Goal: Find specific page/section: Find specific page/section

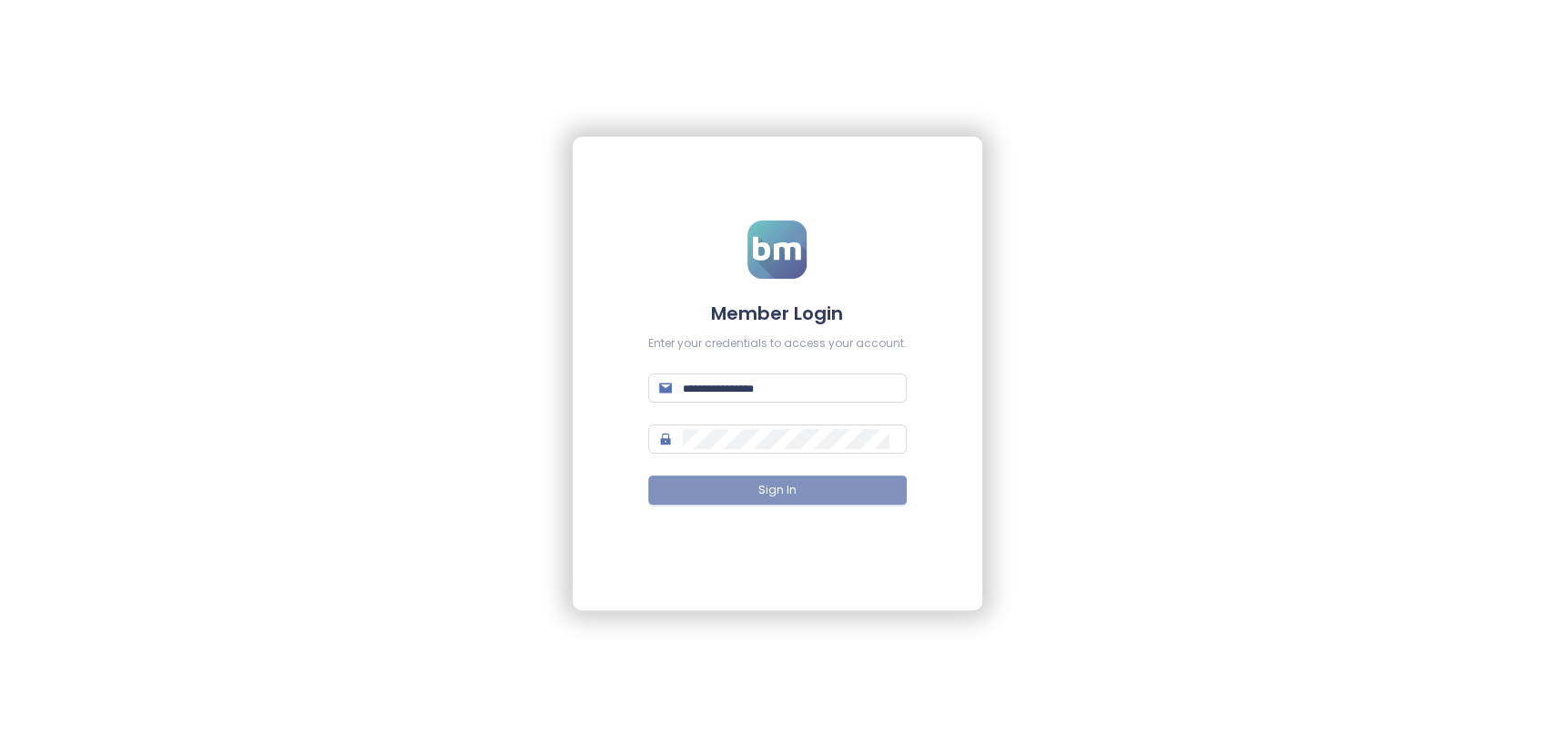
type input "**********"
click at [800, 490] on button "Sign In" at bounding box center [777, 489] width 259 height 29
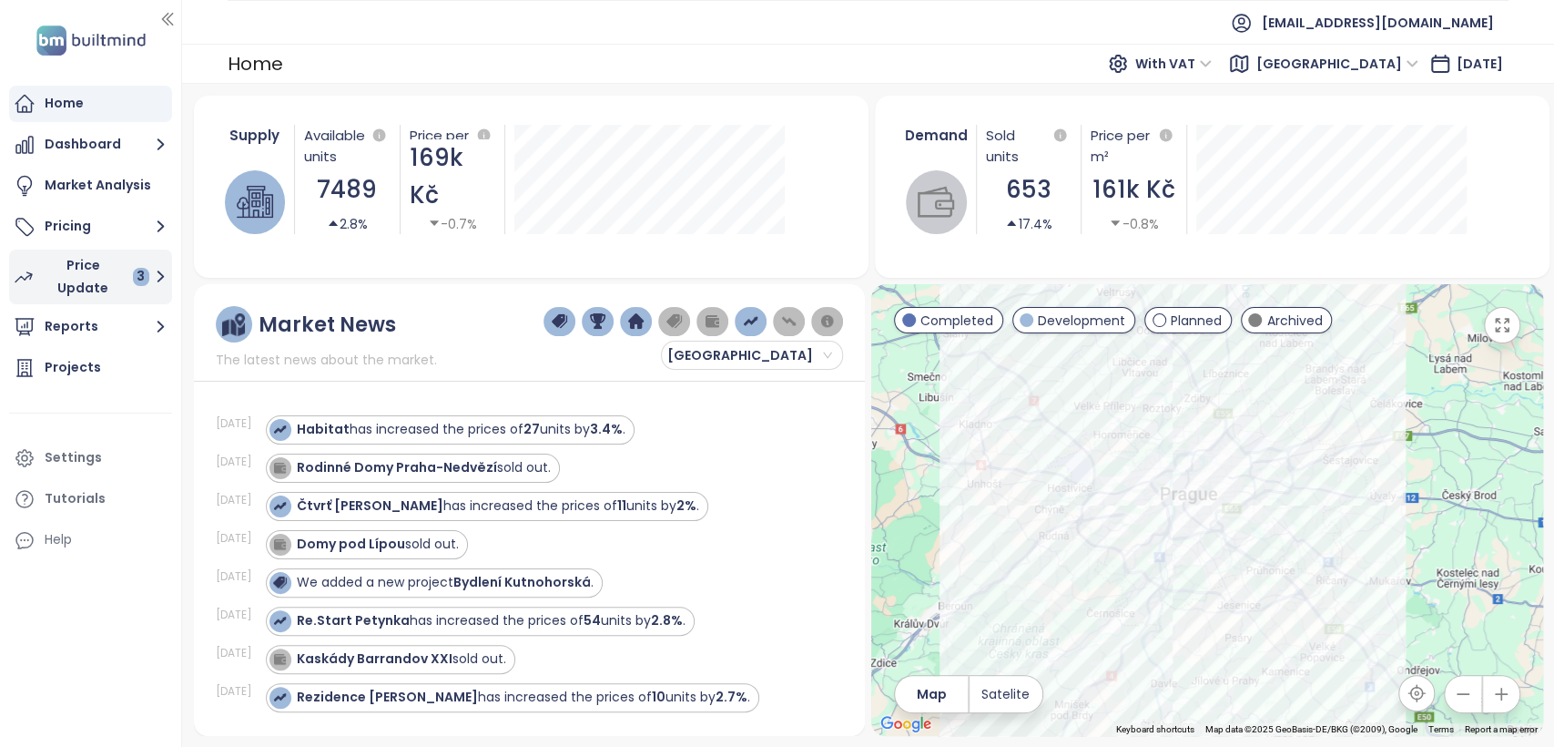
click at [91, 267] on div "Price Update 3" at bounding box center [96, 277] width 107 height 46
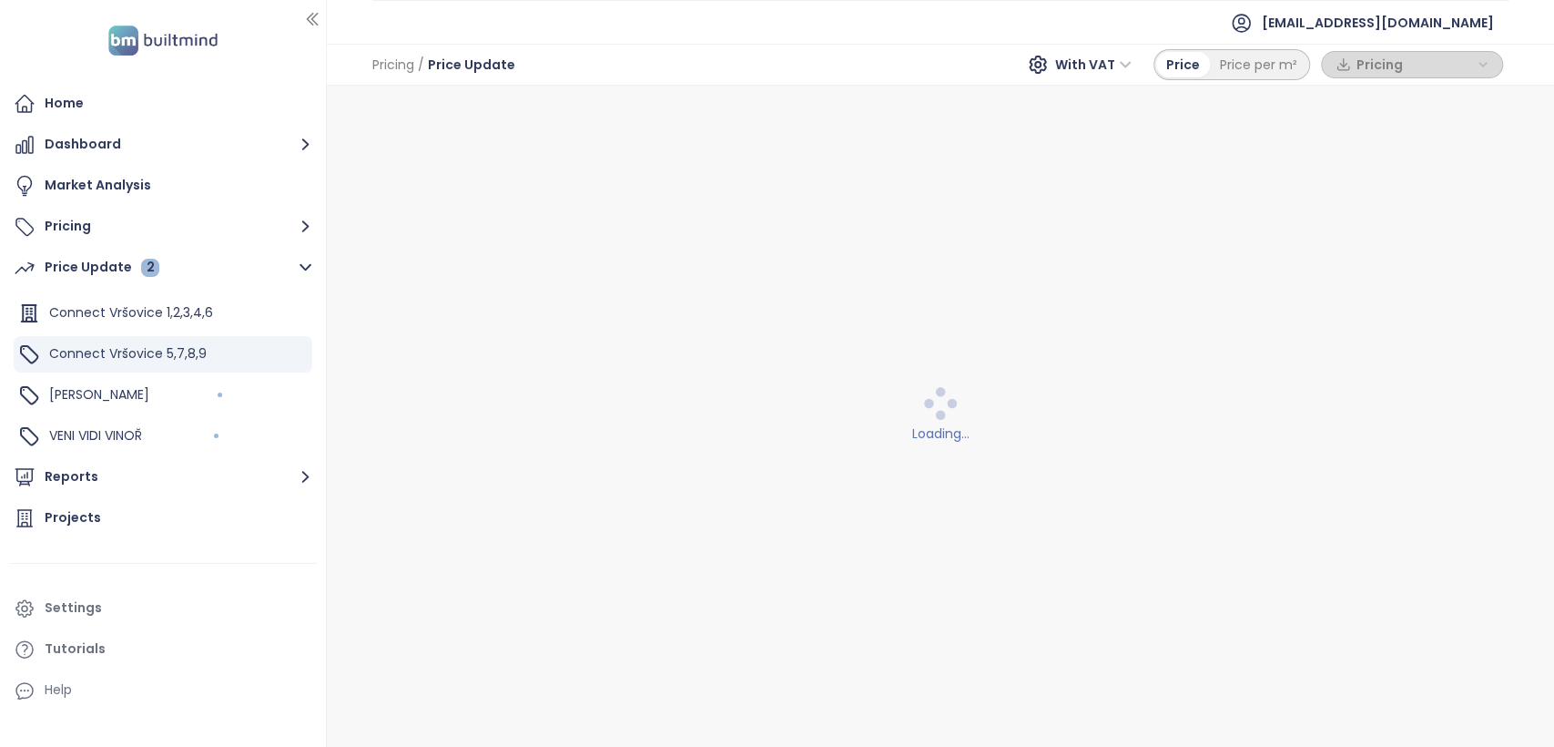
drag, startPoint x: 180, startPoint y: 350, endPoint x: 327, endPoint y: 351, distance: 146.6
click at [327, 351] on div at bounding box center [324, 373] width 9 height 747
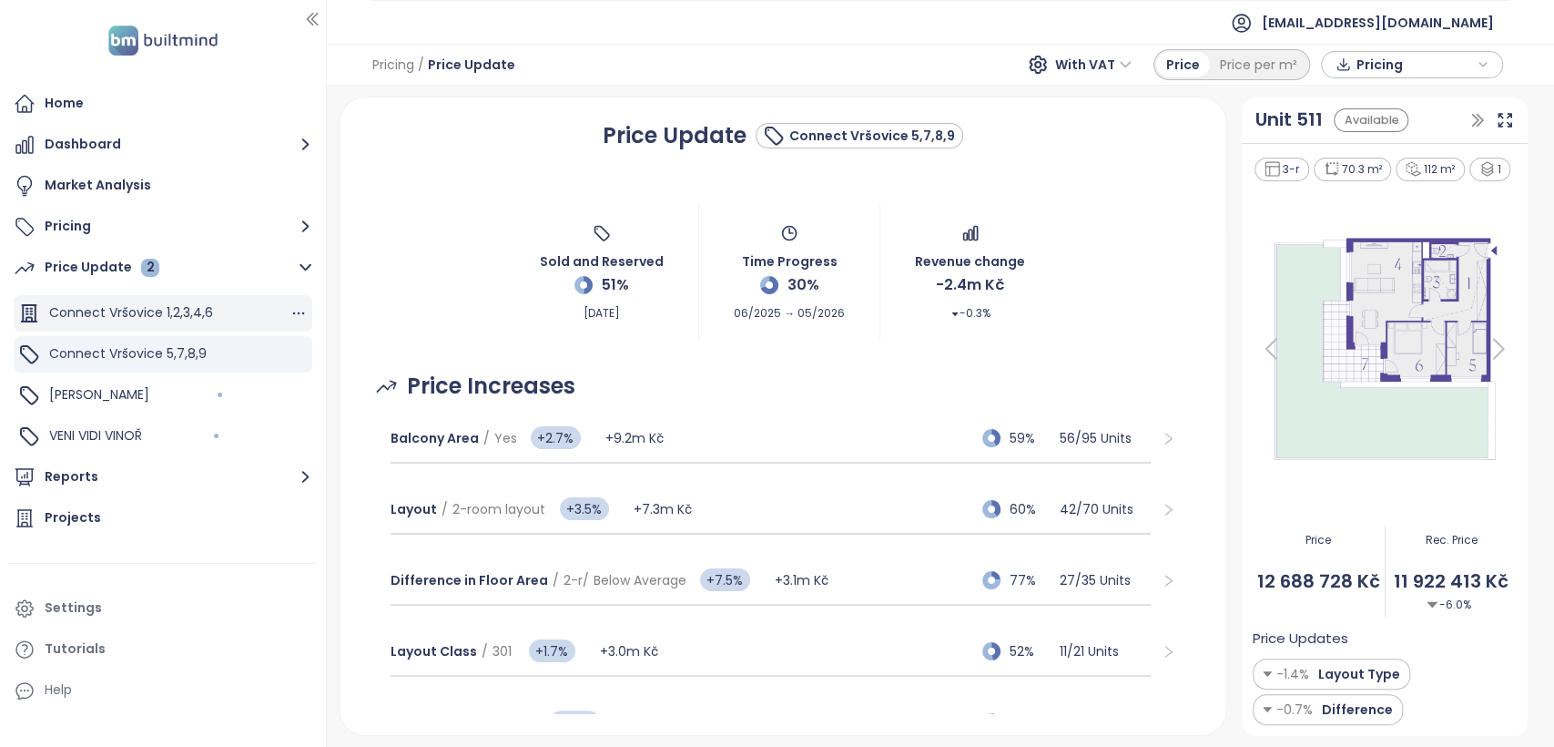
click at [215, 310] on div "Connect Vršovice 1,2,3,4,6" at bounding box center [163, 313] width 299 height 36
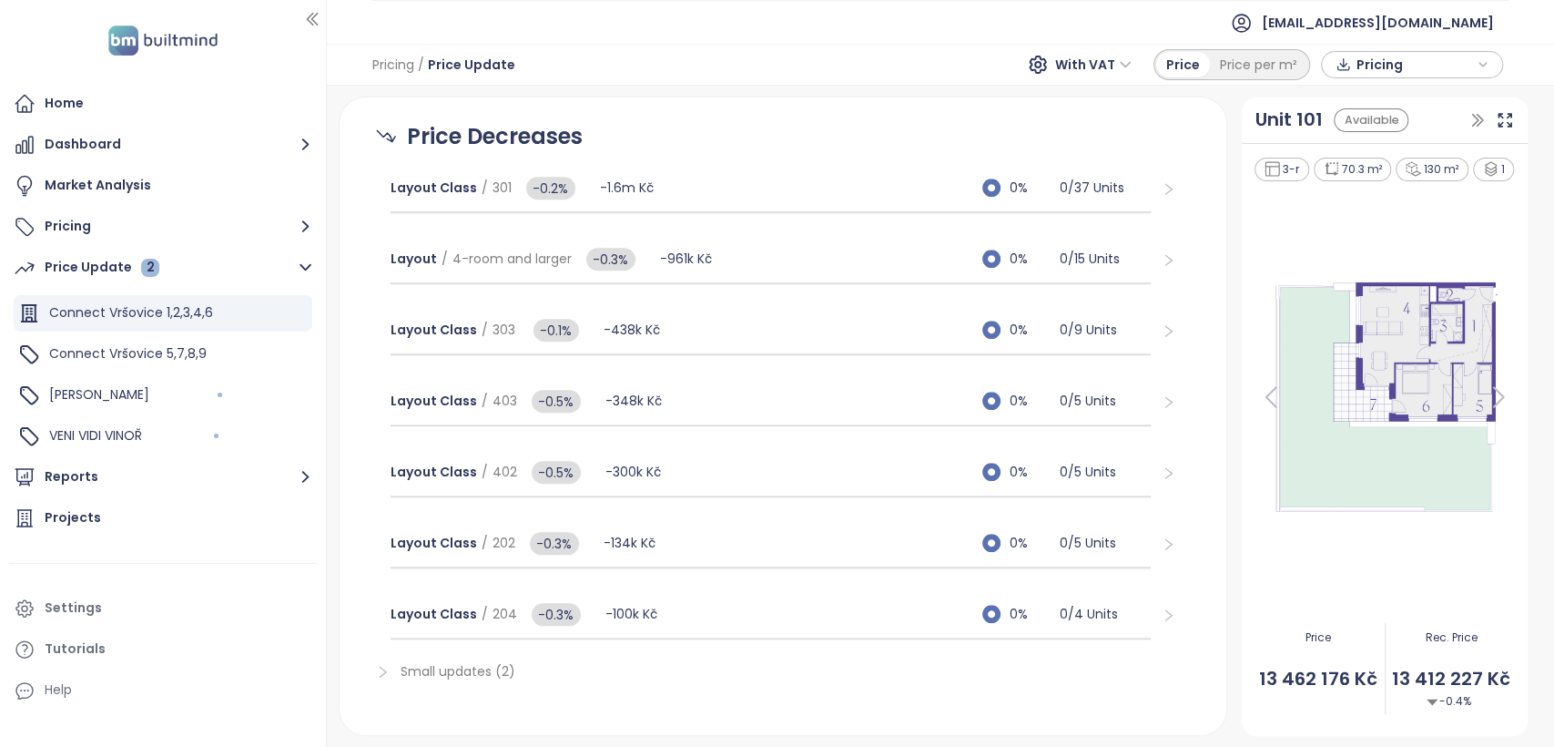
scroll to position [947, 0]
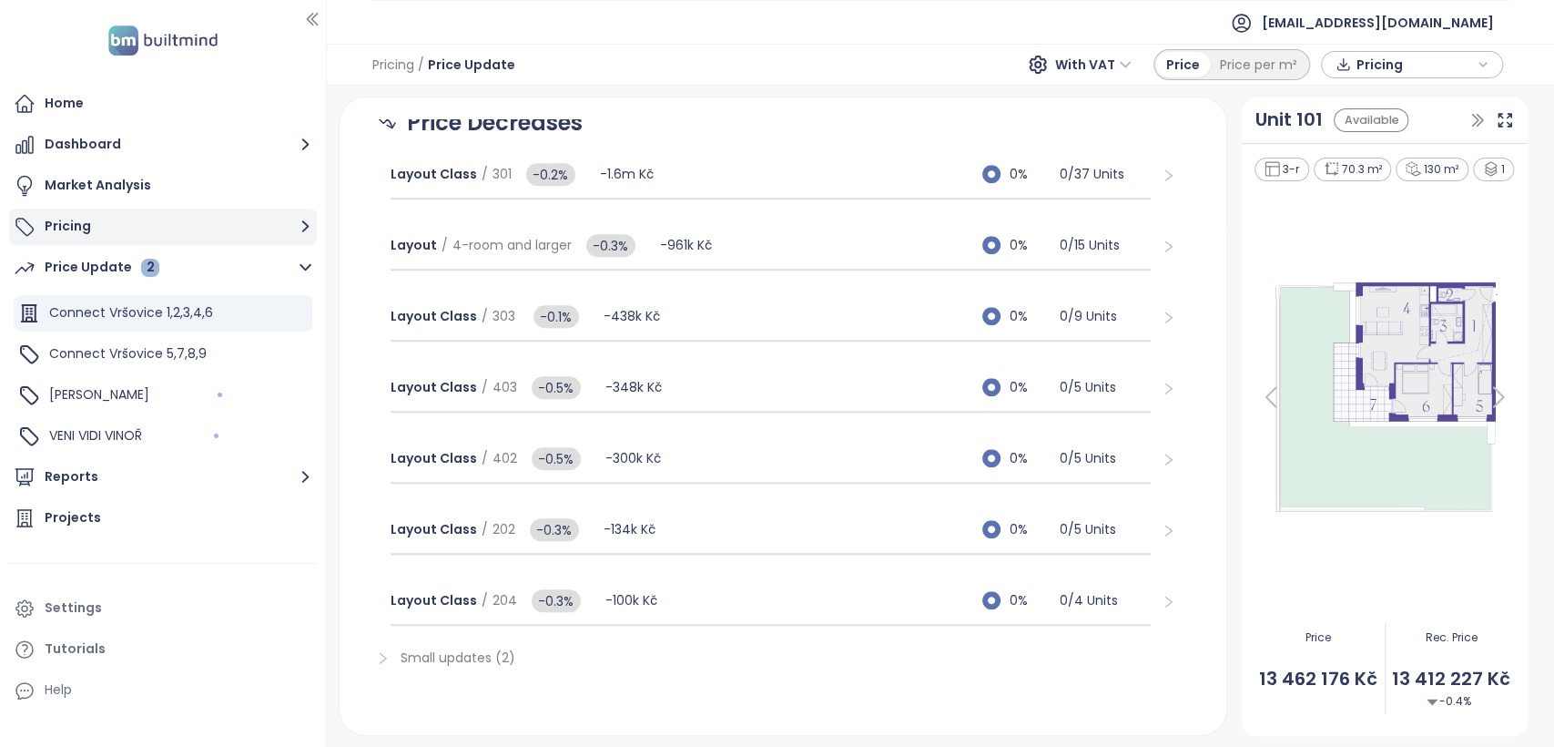
click at [106, 229] on button "Pricing" at bounding box center [163, 226] width 308 height 36
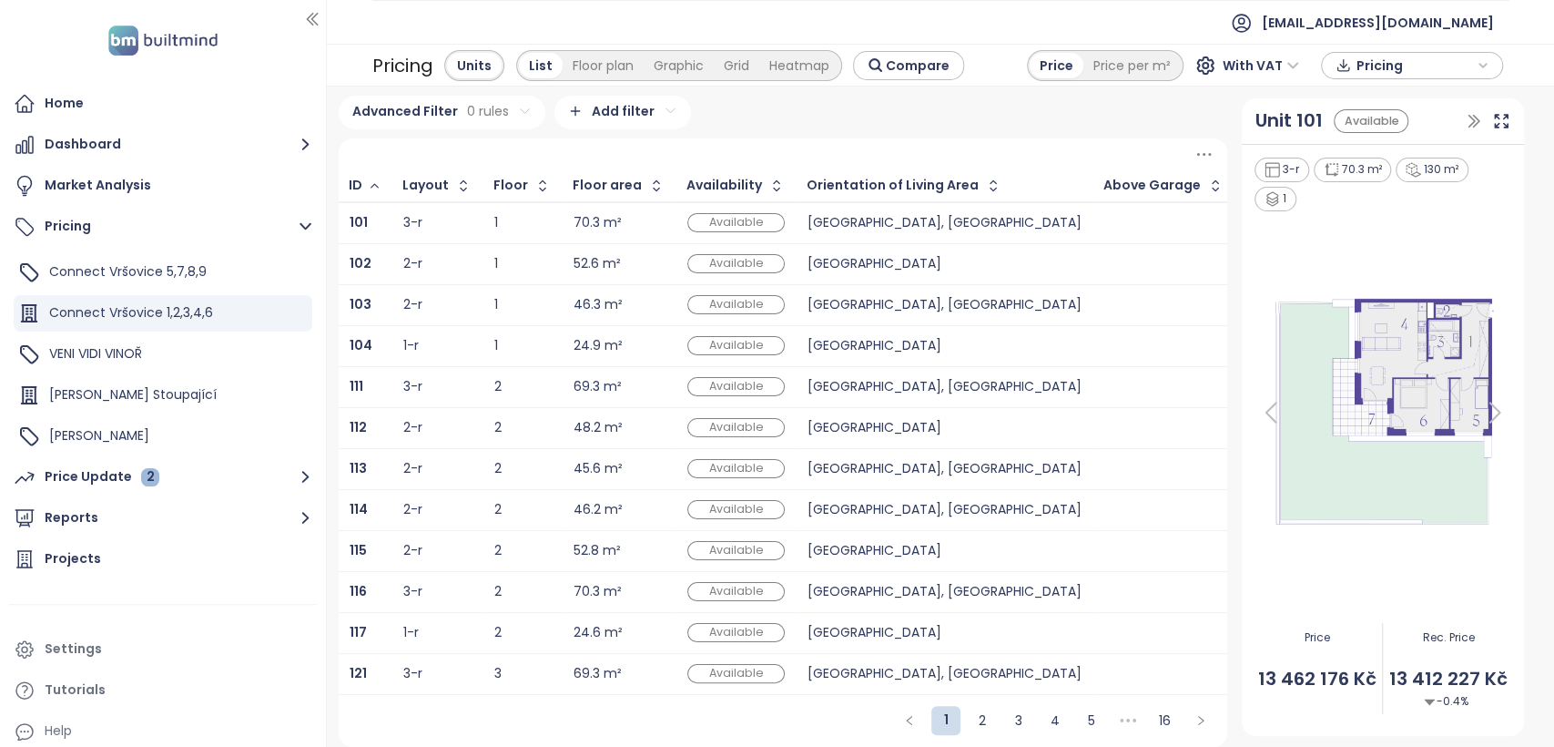
scroll to position [15, 0]
click at [983, 722] on link "2" at bounding box center [982, 719] width 27 height 27
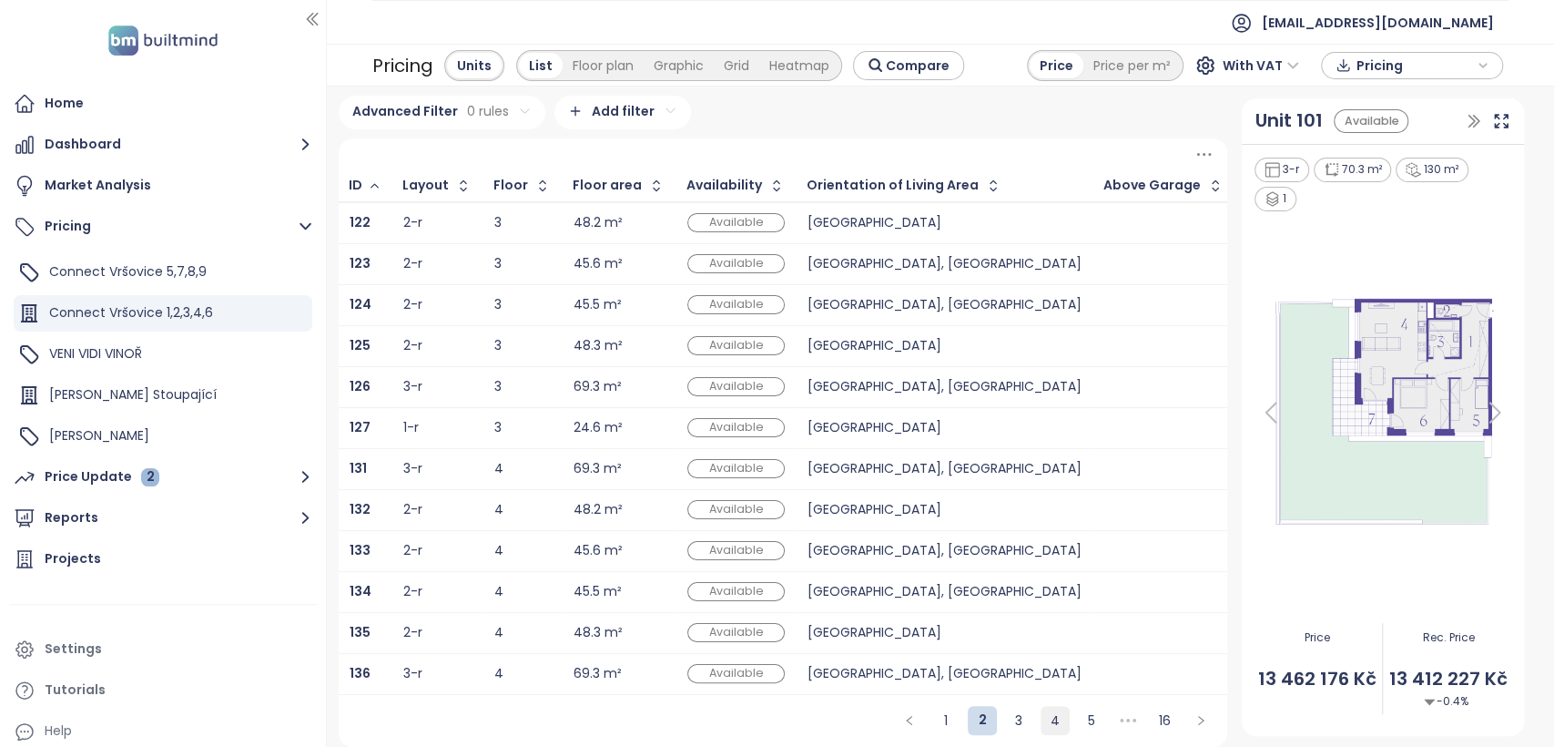
click at [1042, 716] on link "4" at bounding box center [1054, 719] width 27 height 27
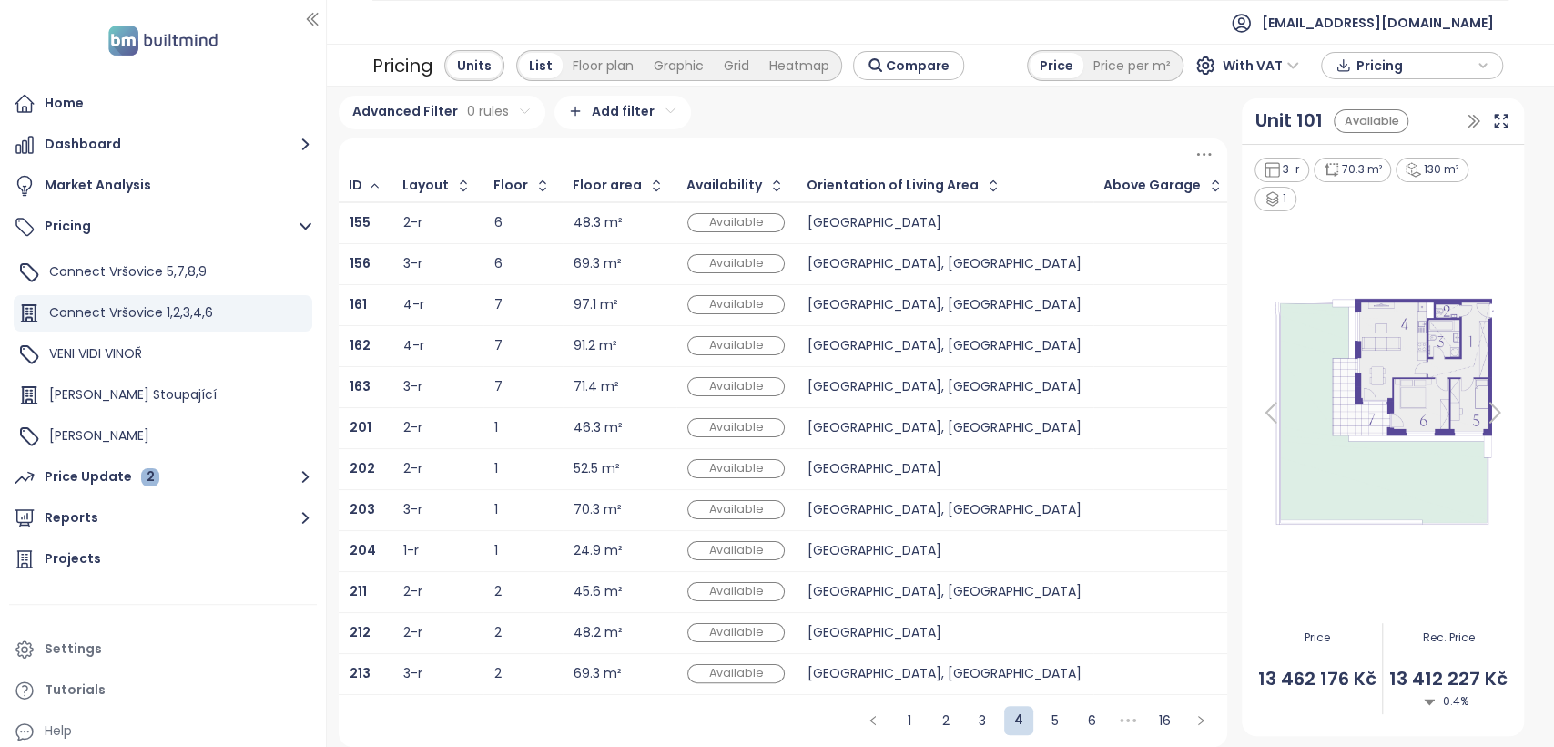
click at [823, 340] on div "[GEOGRAPHIC_DATA], [GEOGRAPHIC_DATA]" at bounding box center [945, 346] width 274 height 12
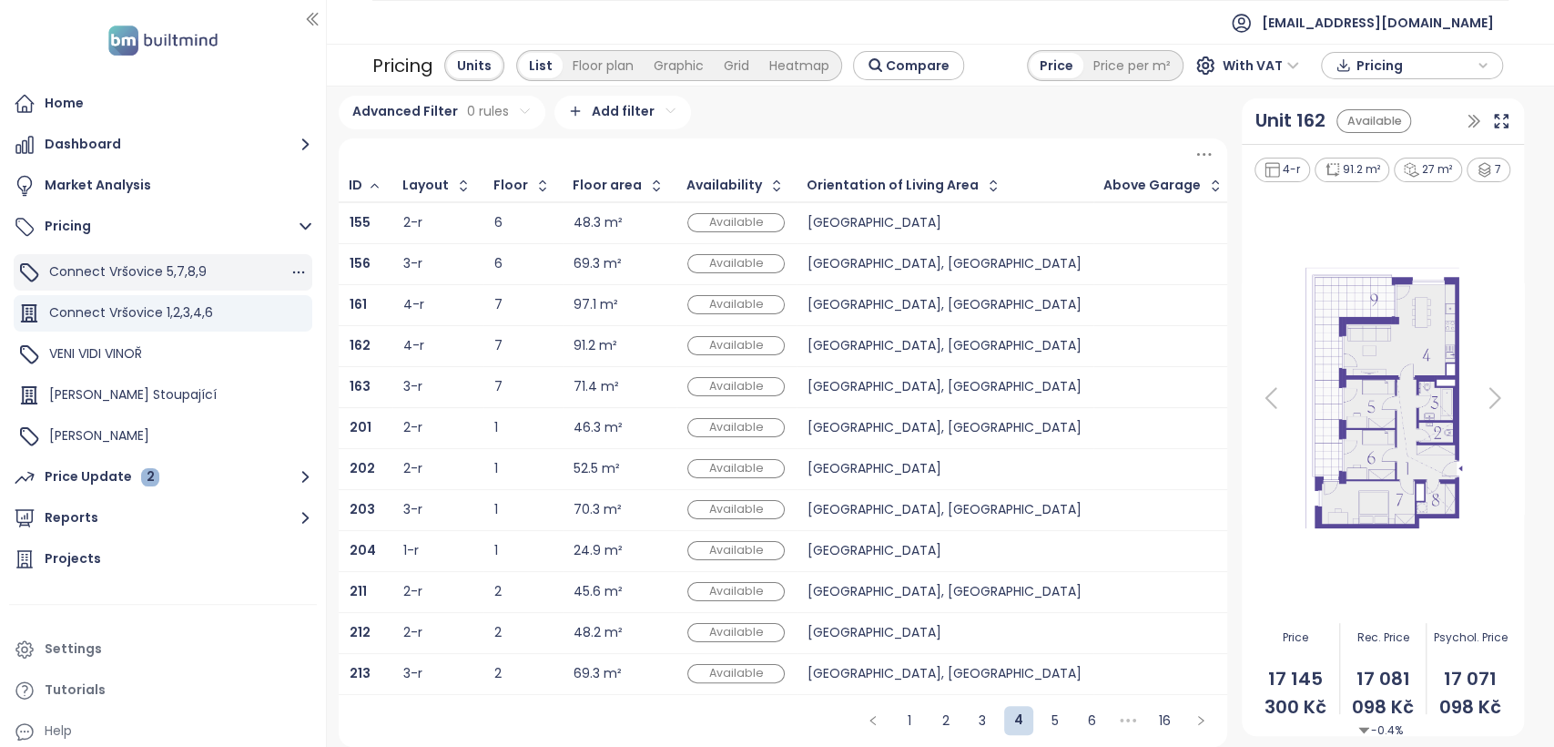
click at [124, 274] on span "Connect Vršovice 5,7,8,9" at bounding box center [127, 271] width 157 height 18
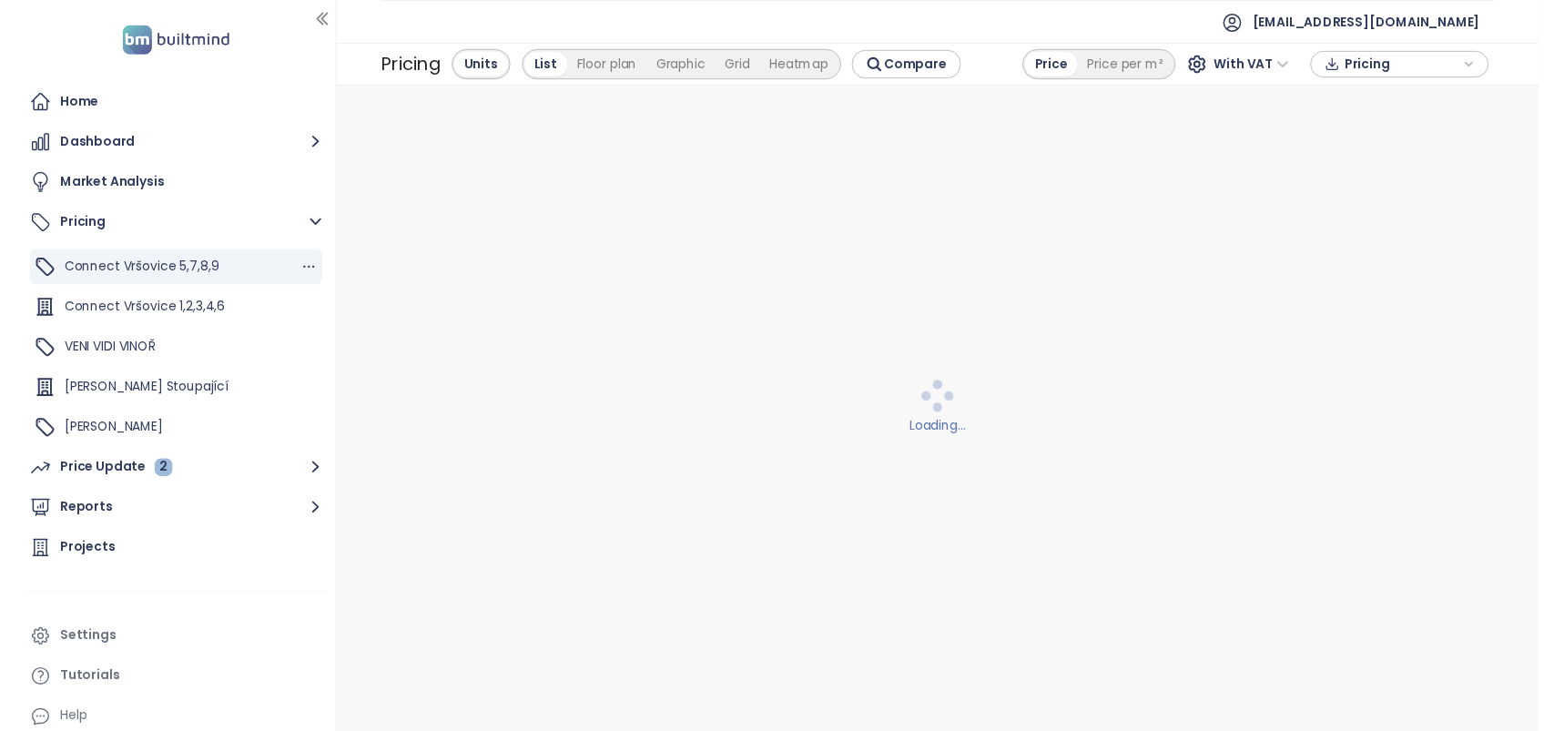
scroll to position [0, 0]
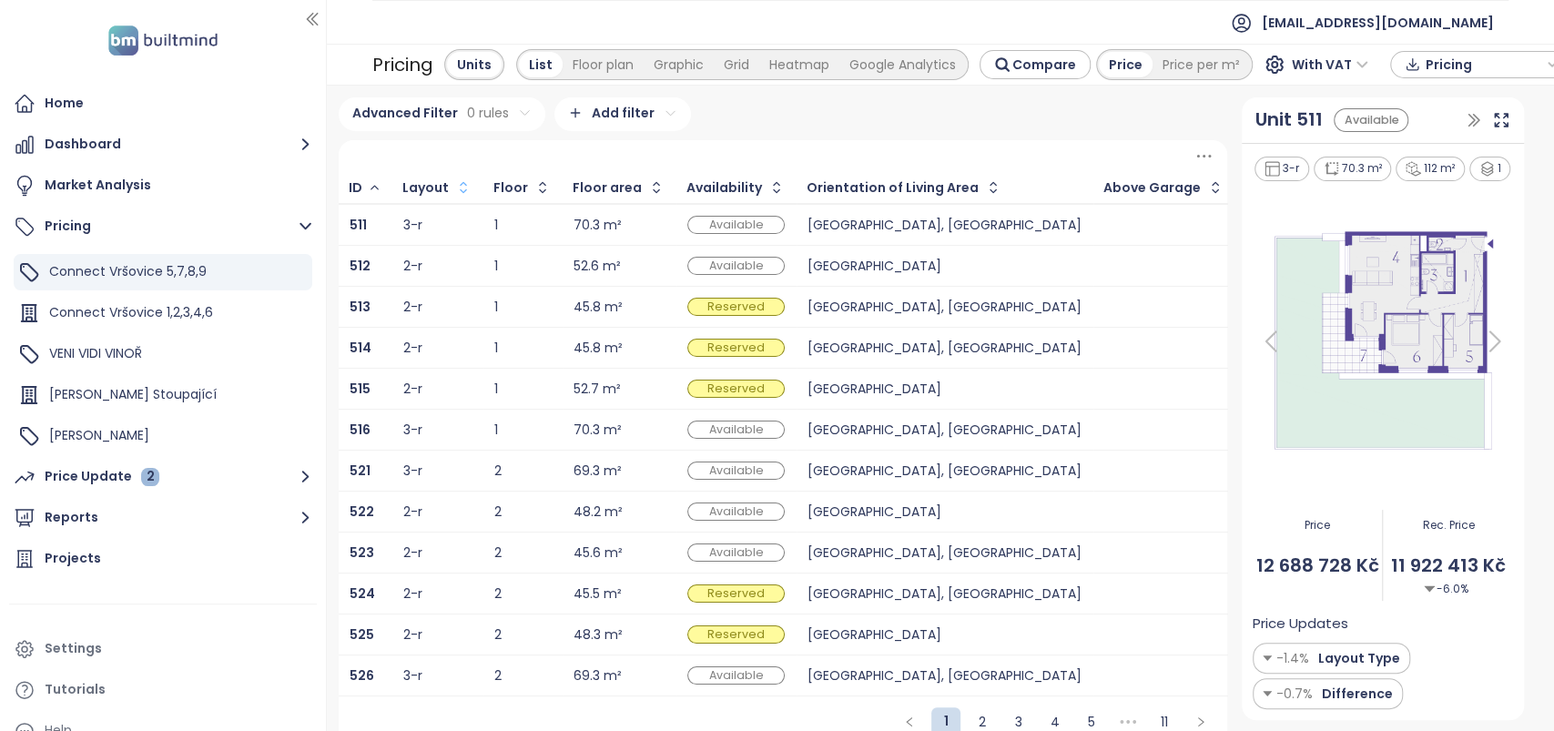
click at [454, 182] on icon "button" at bounding box center [463, 187] width 18 height 18
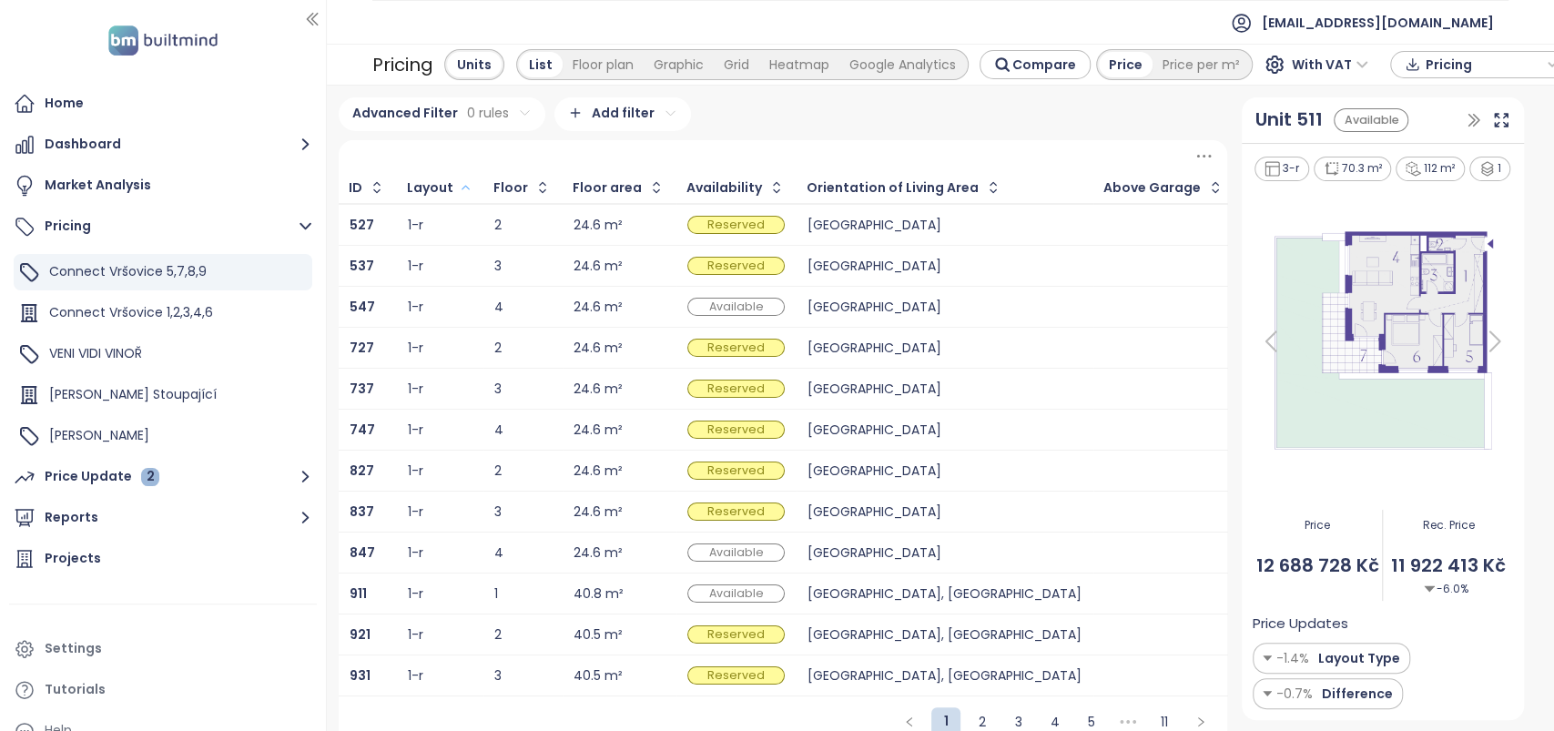
click at [453, 182] on button "button" at bounding box center [463, 187] width 20 height 29
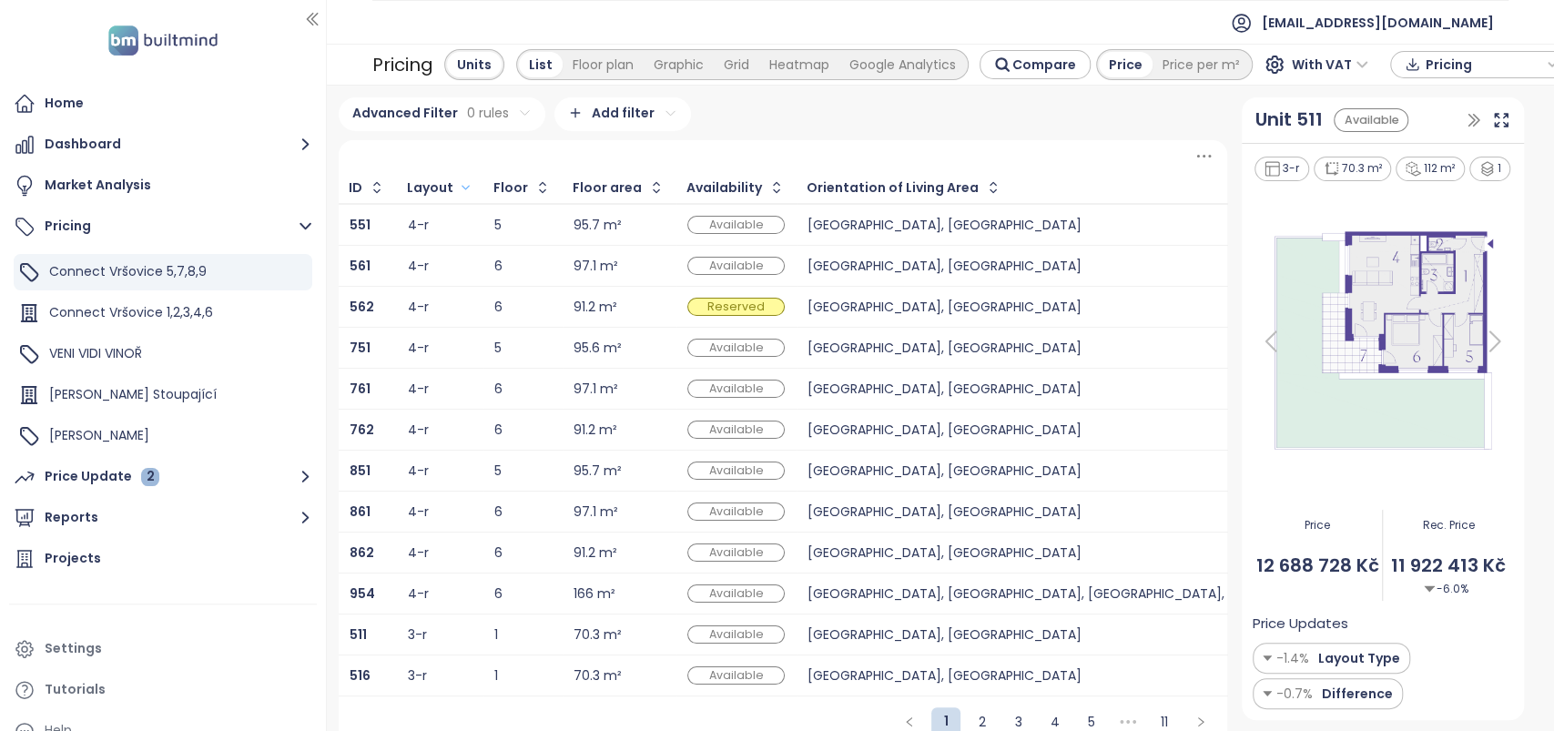
click at [528, 266] on div "6" at bounding box center [522, 266] width 56 height 12
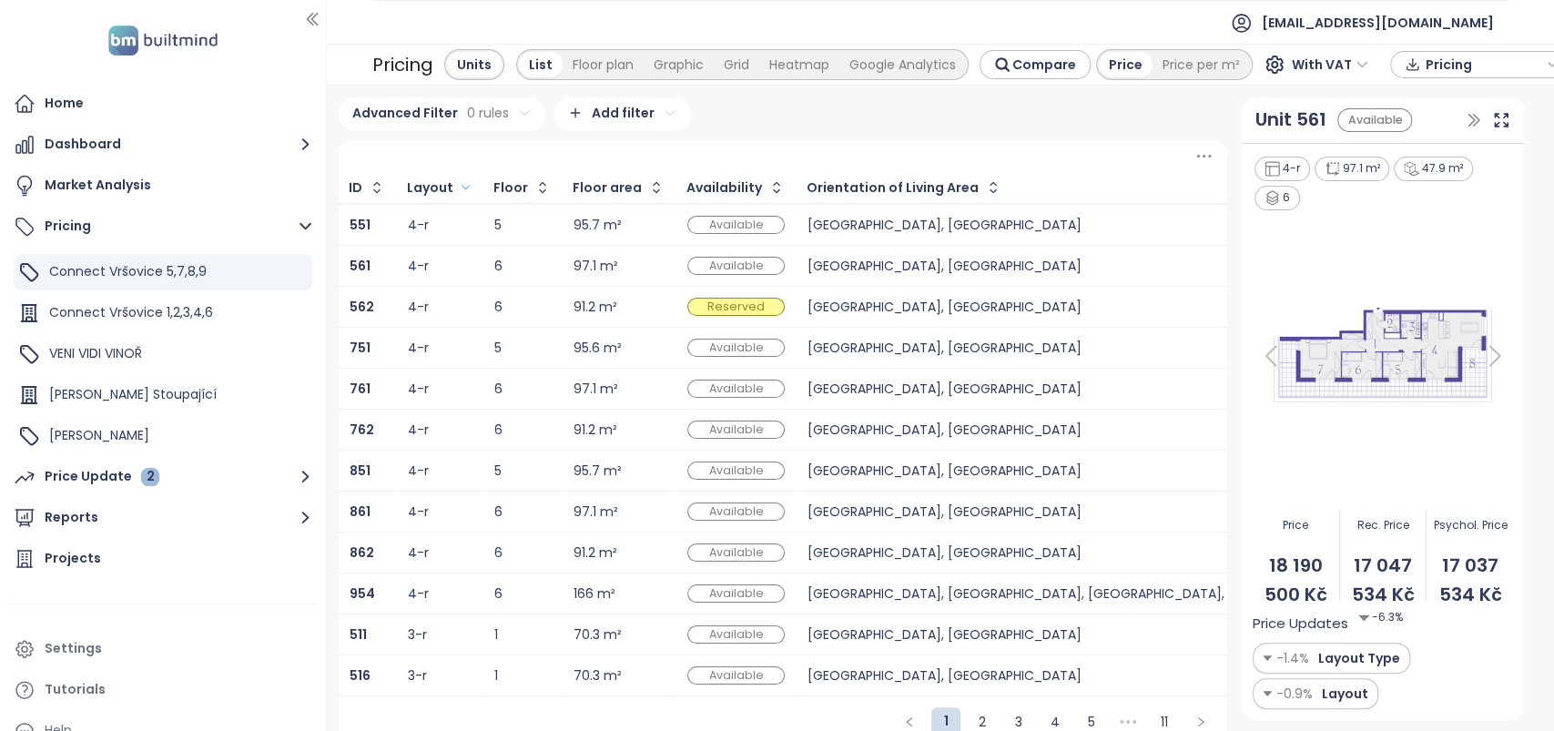
click at [526, 298] on div "6" at bounding box center [522, 307] width 56 height 22
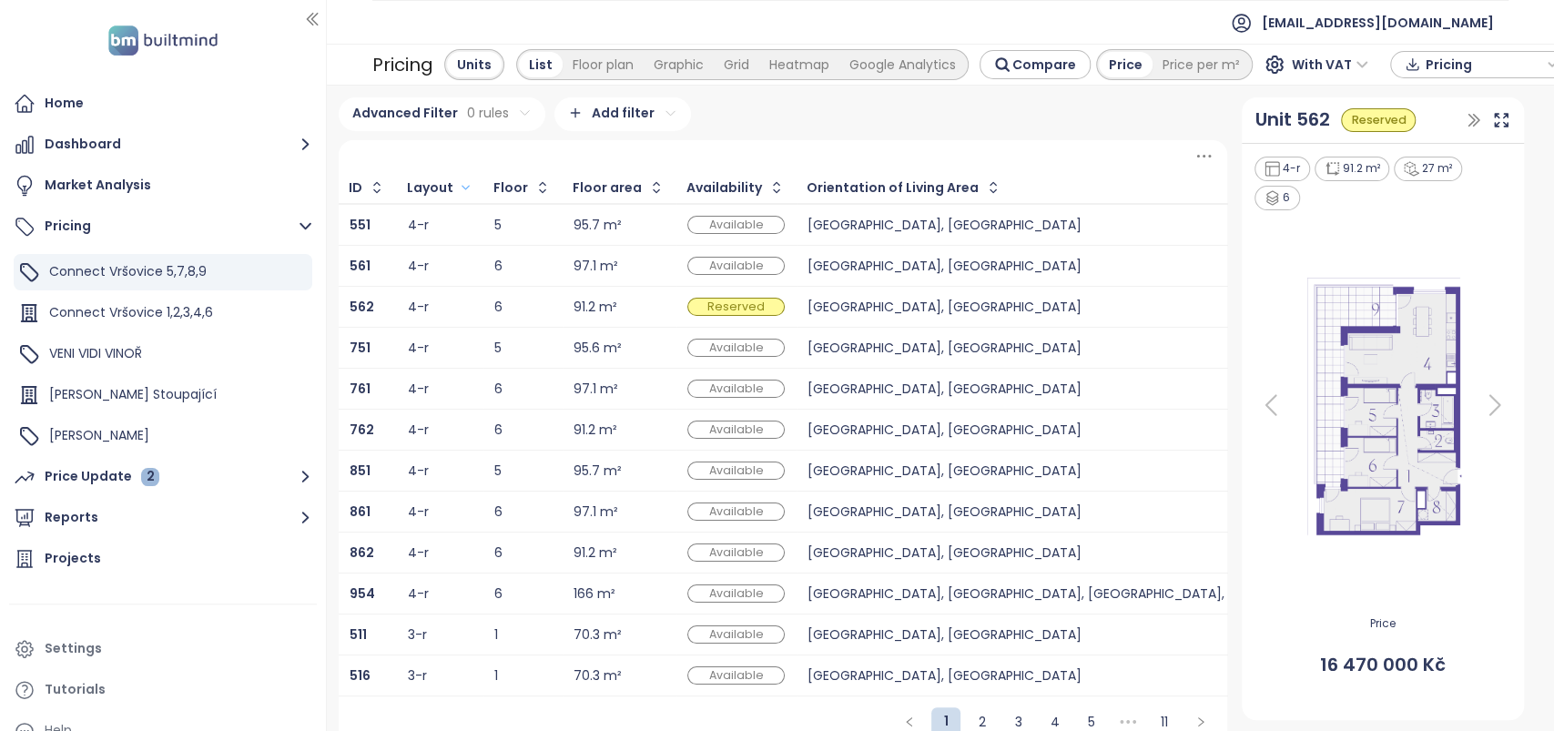
click at [526, 344] on div "5" at bounding box center [522, 348] width 56 height 12
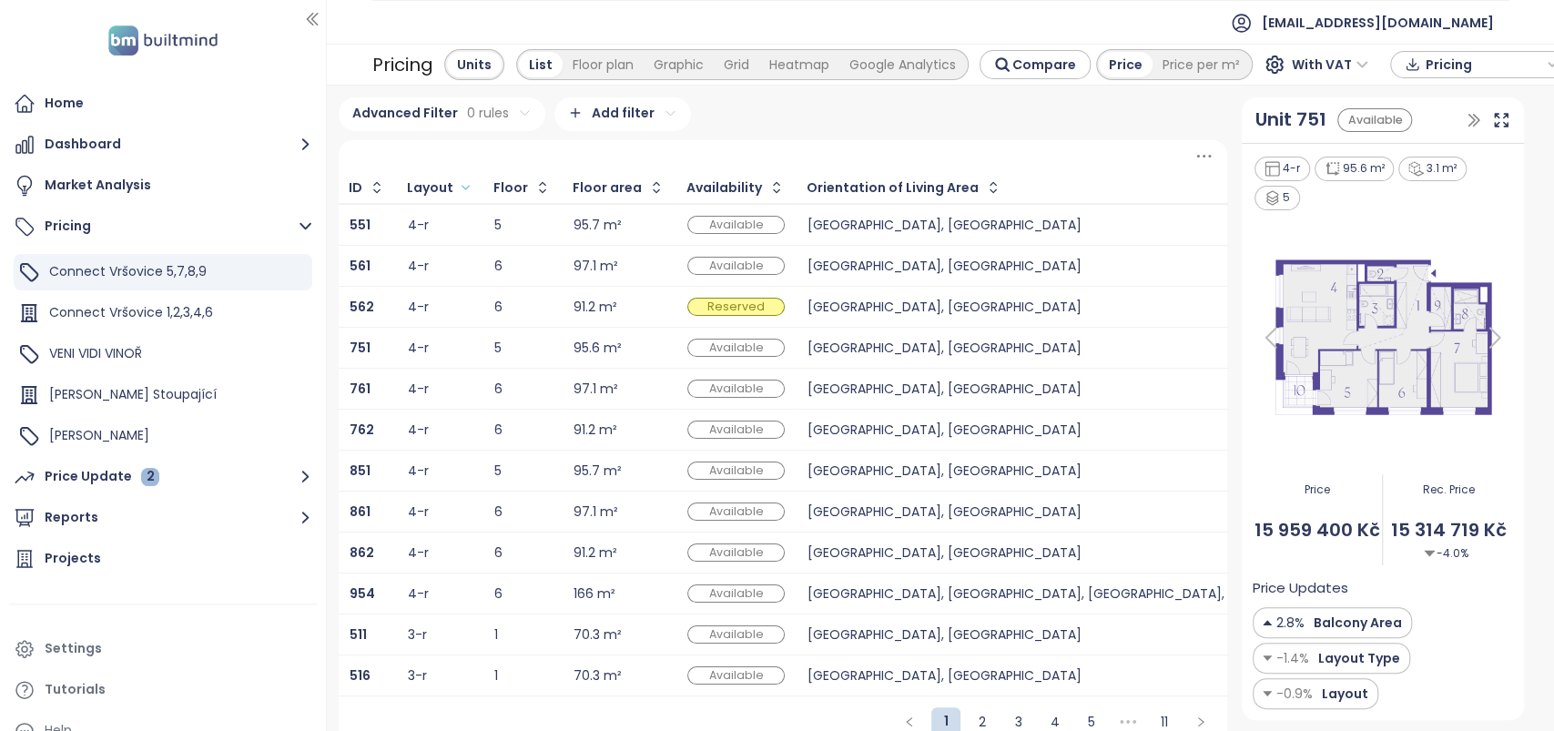
click at [530, 385] on div "6" at bounding box center [522, 389] width 56 height 12
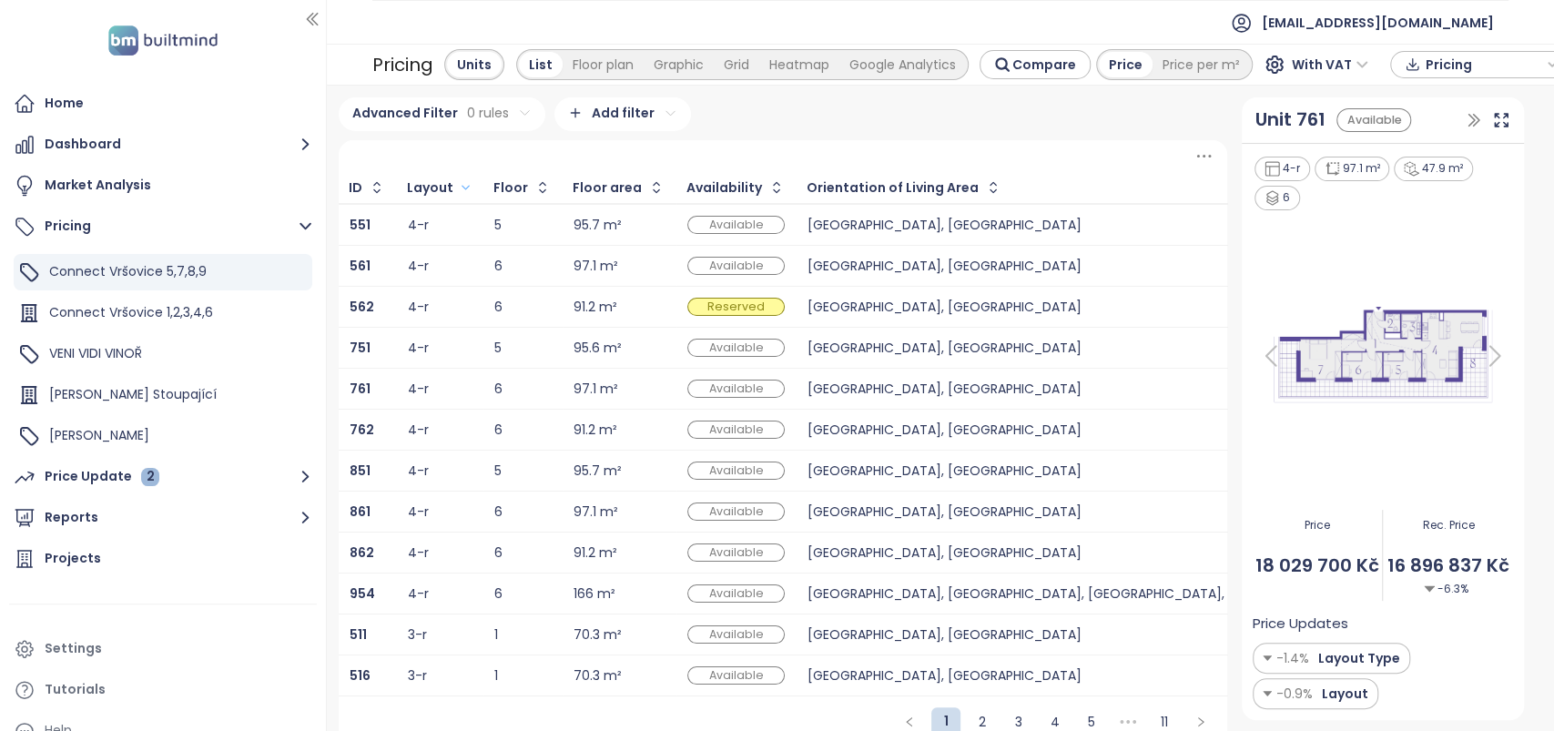
click at [524, 434] on div "6" at bounding box center [522, 430] width 56 height 22
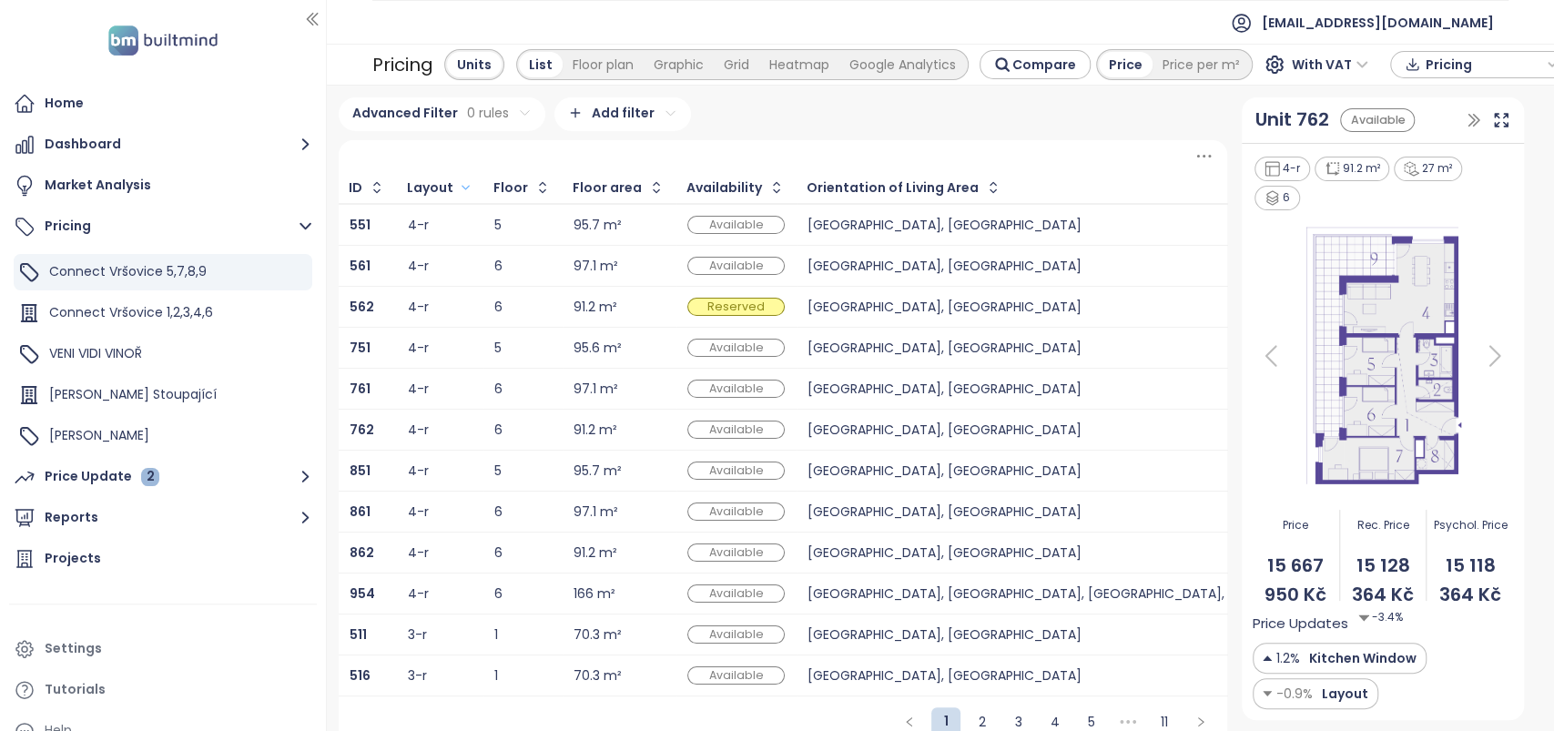
click at [524, 469] on div "5" at bounding box center [522, 471] width 56 height 12
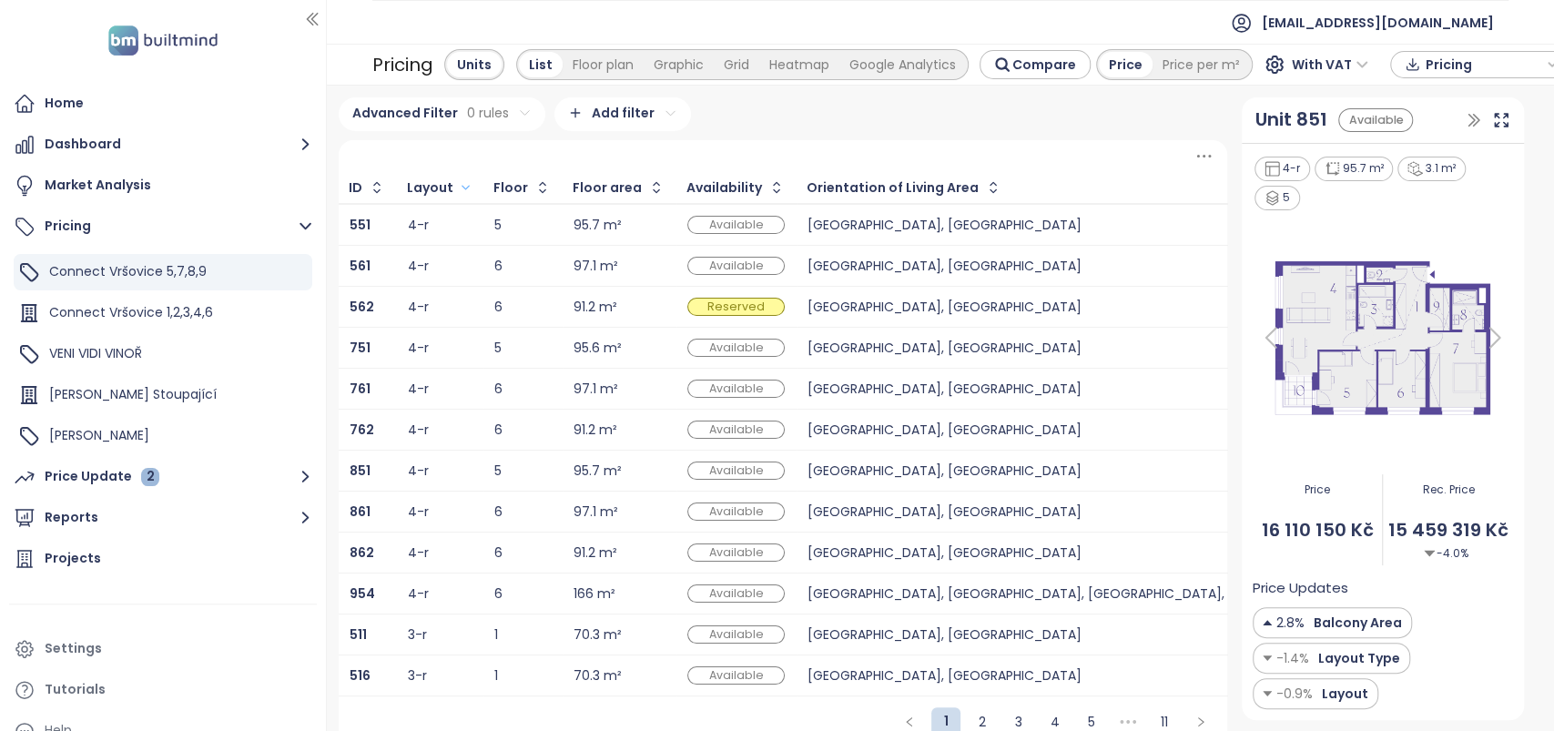
scroll to position [30, 0]
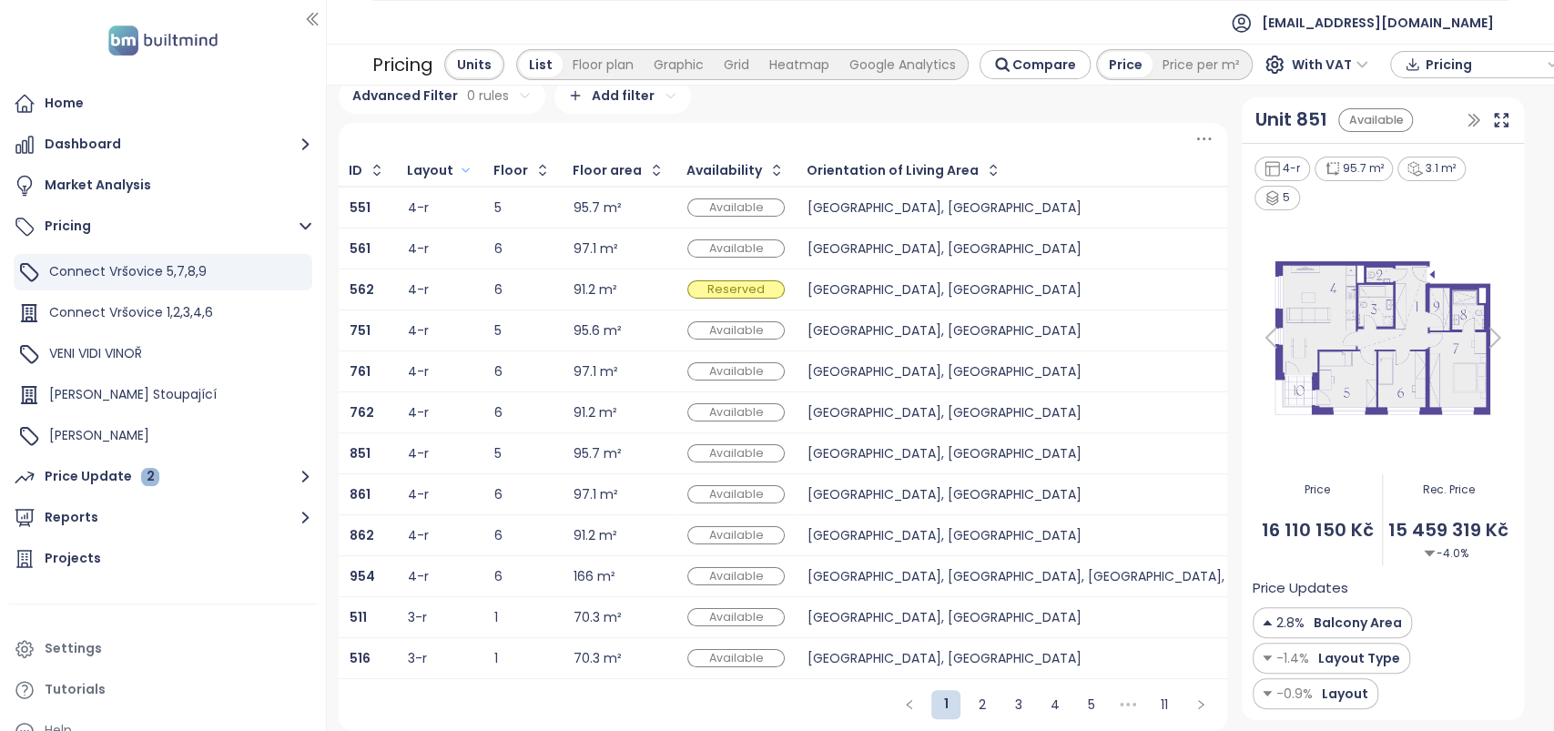
click at [543, 596] on td "1" at bounding box center [522, 616] width 79 height 41
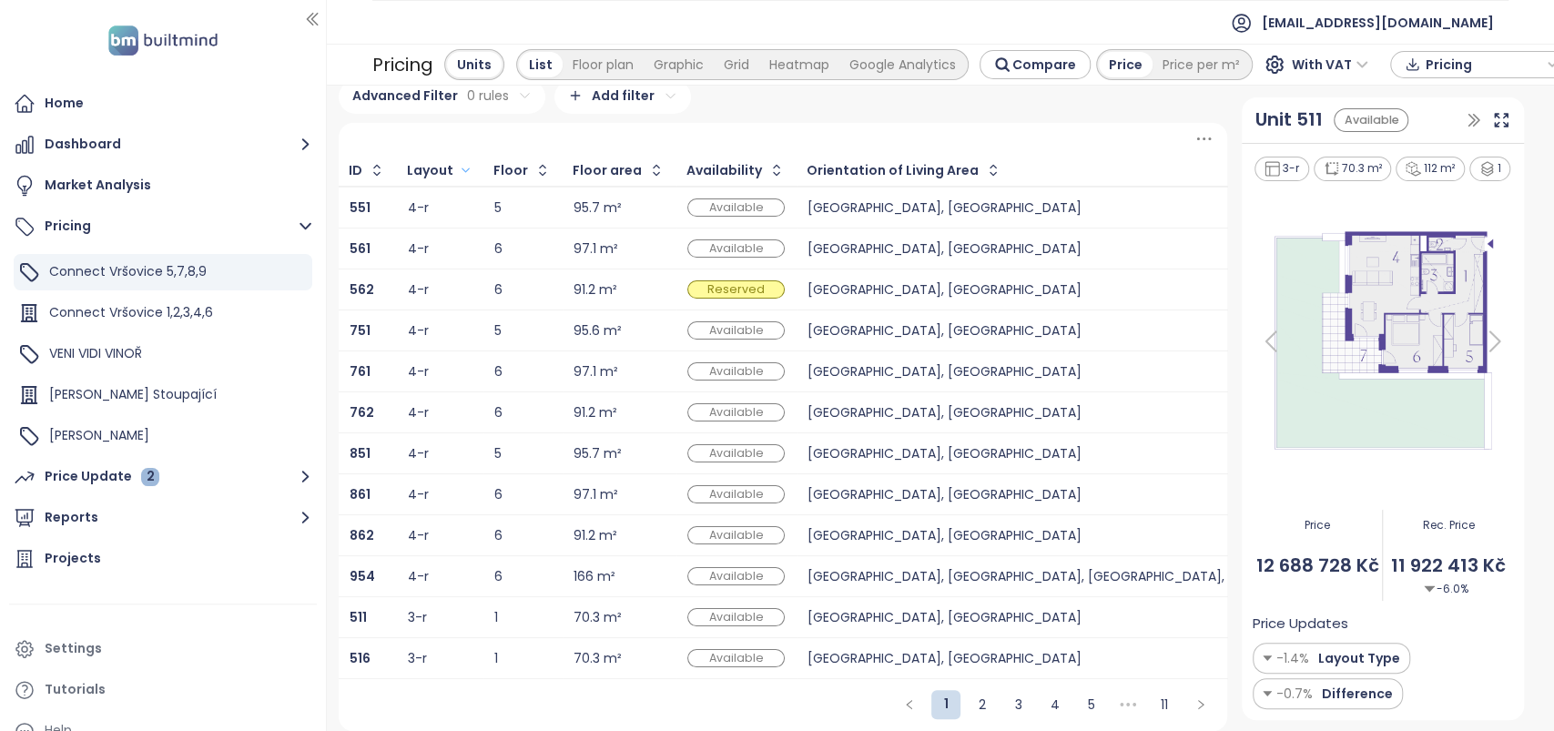
click at [537, 650] on div "1" at bounding box center [522, 658] width 56 height 22
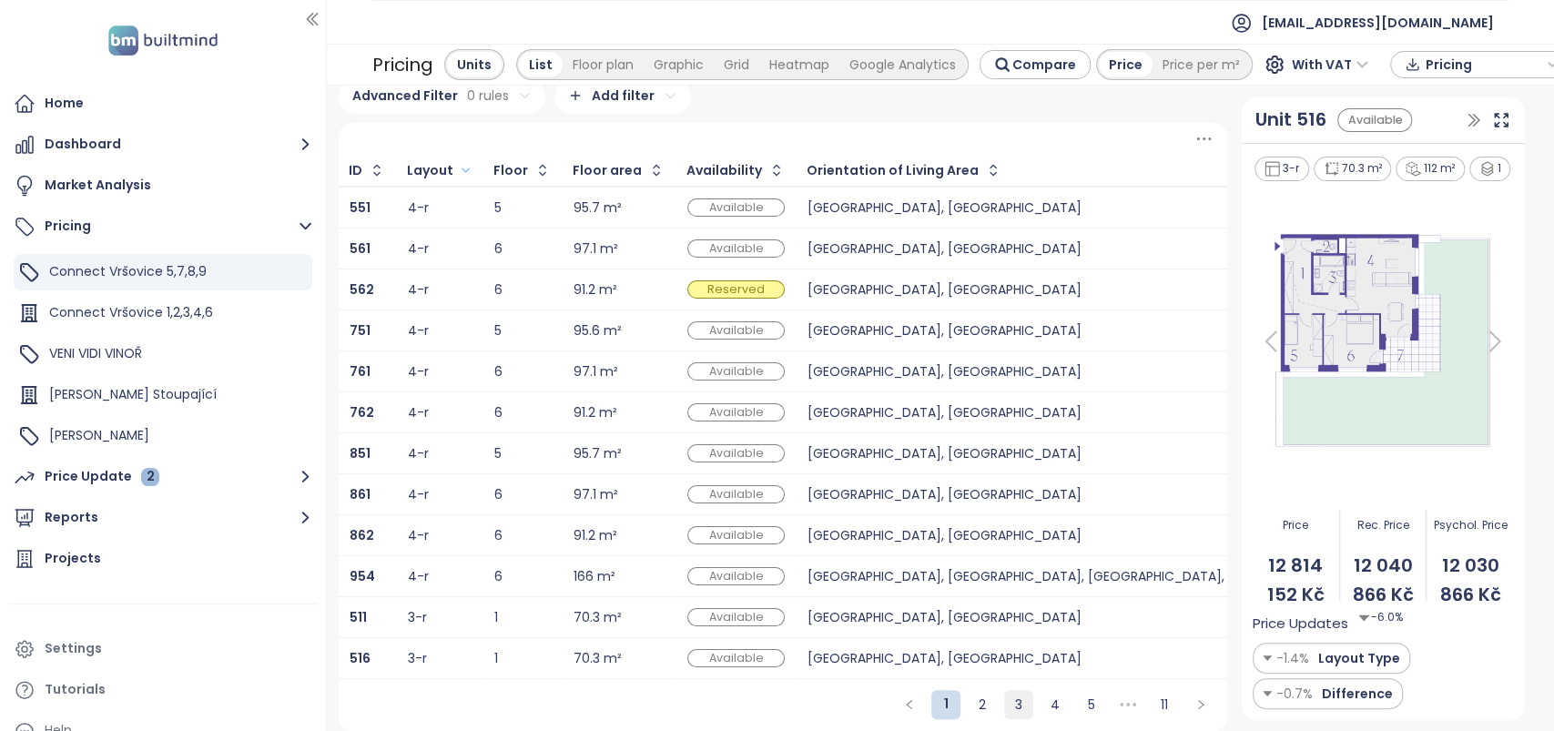
click at [1019, 700] on link "3" at bounding box center [1018, 704] width 27 height 27
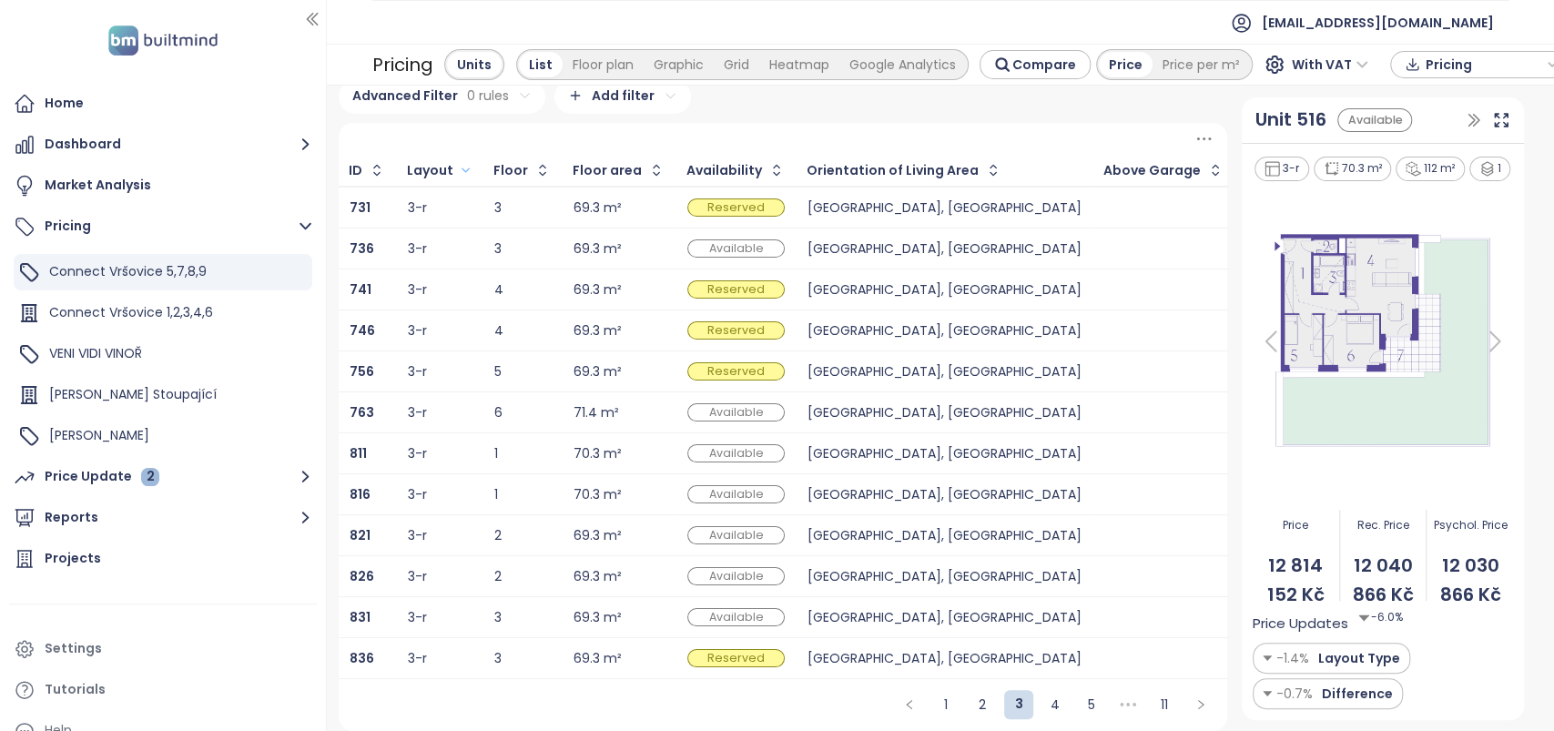
click at [483, 563] on td "2" at bounding box center [522, 575] width 79 height 41
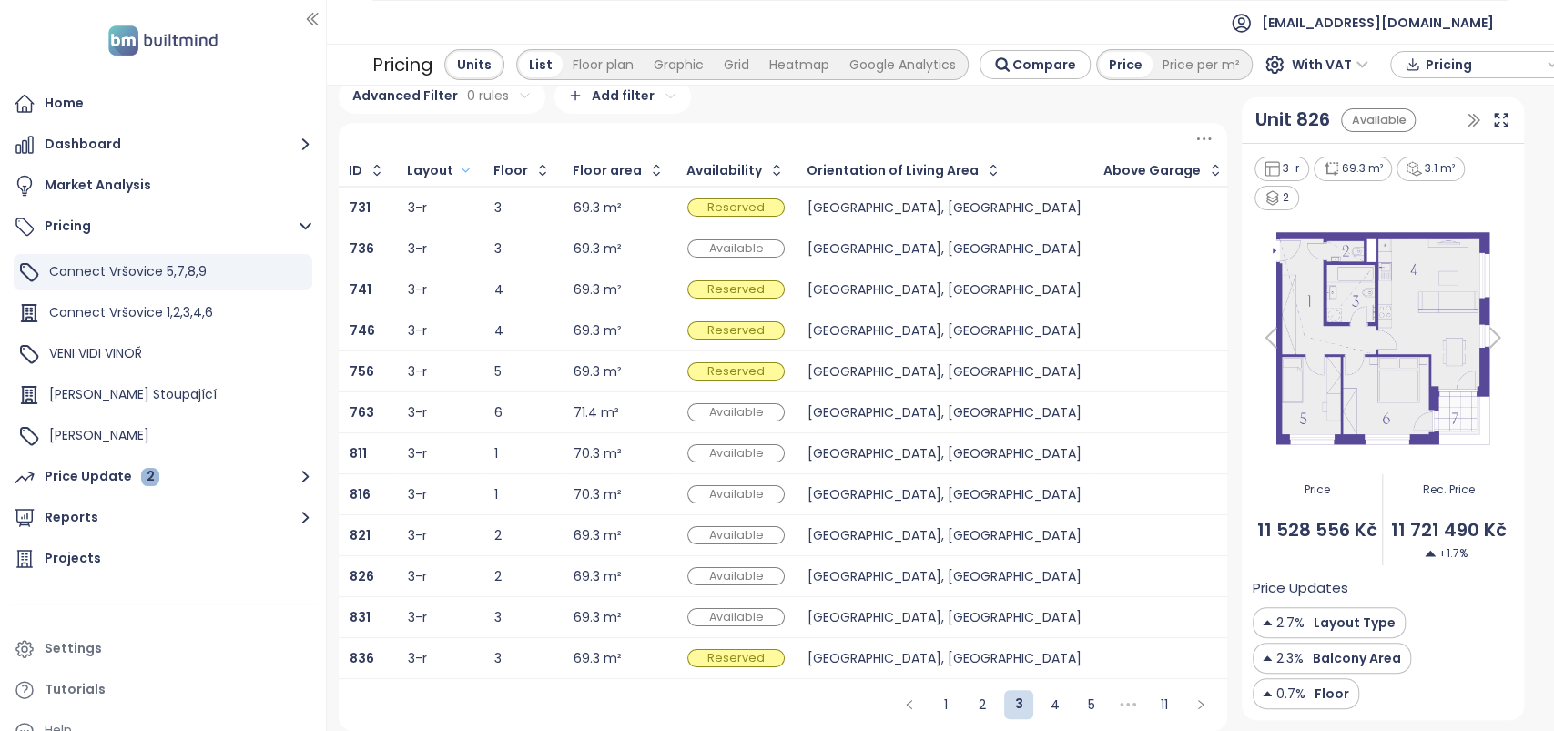
click at [483, 391] on td "6" at bounding box center [522, 411] width 79 height 41
